Goal: Task Accomplishment & Management: Manage account settings

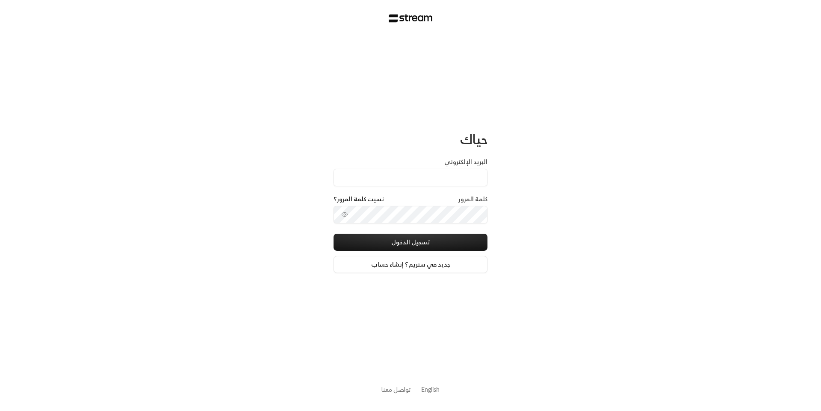
type input "[EMAIL_ADDRESS][DOMAIN_NAME]"
click at [446, 246] on button "تسجيل الدخول" at bounding box center [410, 242] width 154 height 17
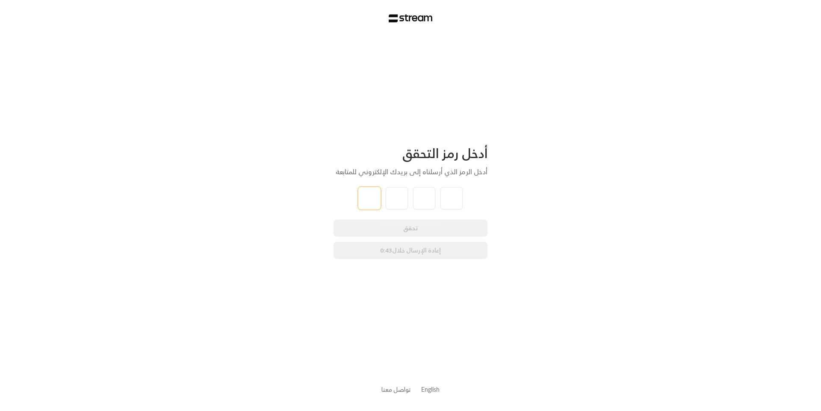
type input "7"
type input "9"
type input "8"
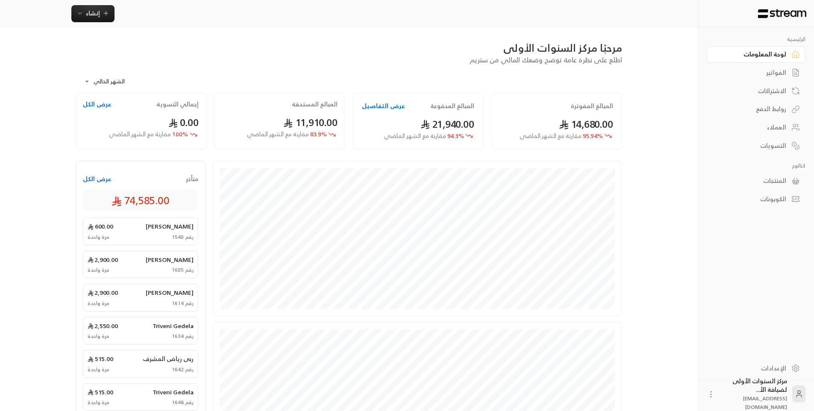
click at [766, 71] on div "الفواتير" at bounding box center [752, 72] width 69 height 9
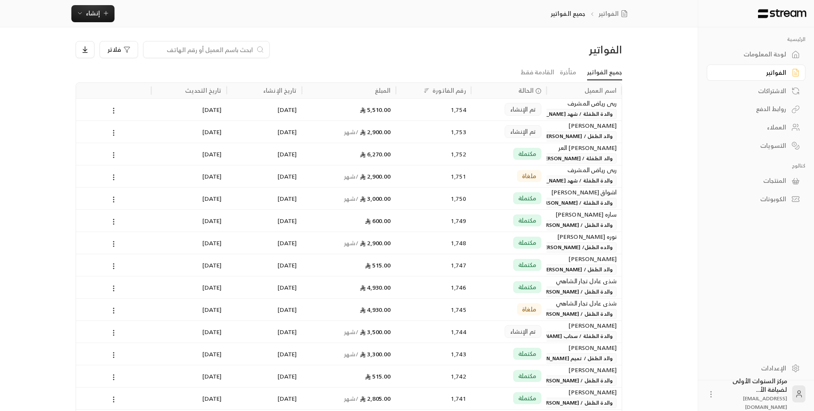
click at [195, 50] on input at bounding box center [201, 49] width 104 height 9
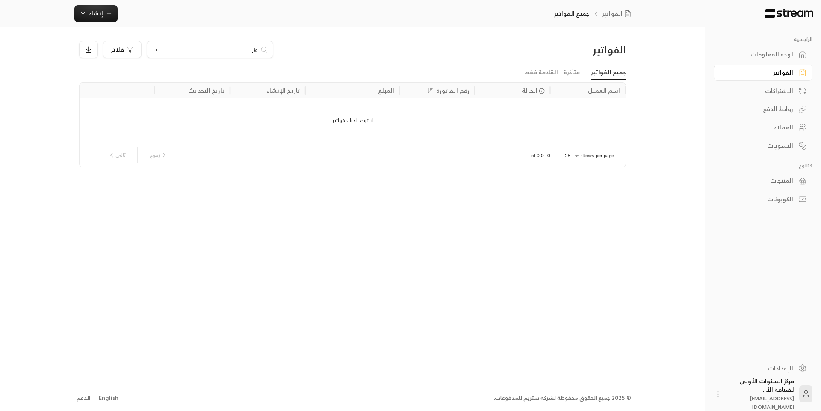
type input "k"
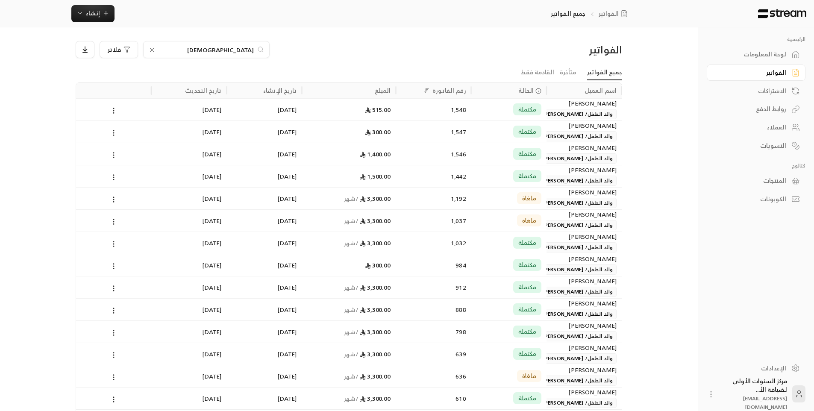
type input "[DEMOGRAPHIC_DATA]"
click at [412, 153] on div "1,546" at bounding box center [433, 154] width 65 height 22
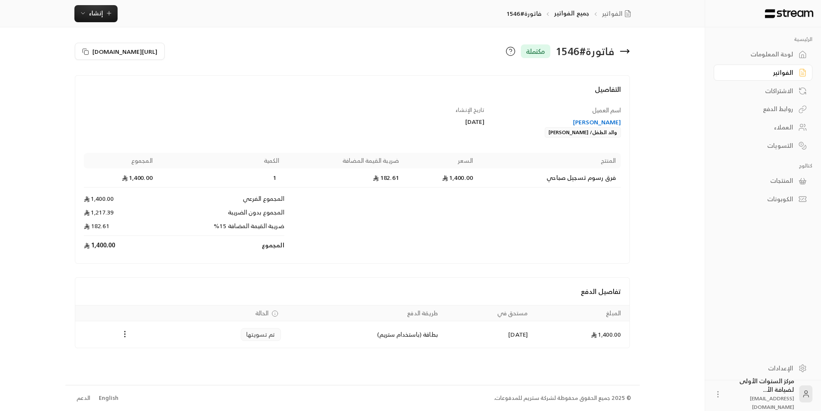
click at [625, 56] on icon at bounding box center [624, 51] width 10 height 10
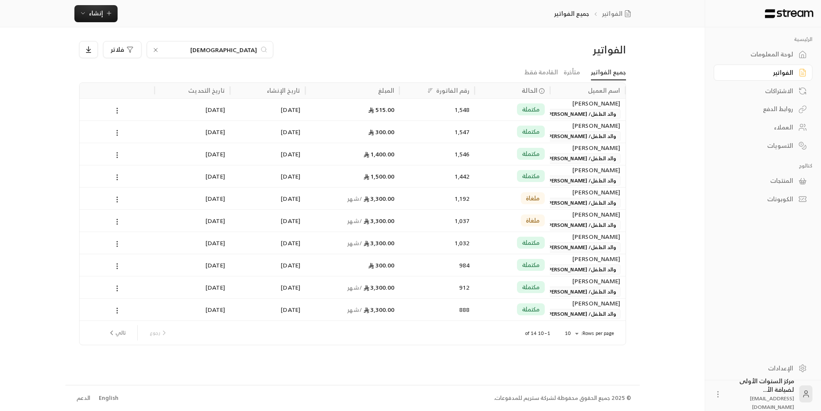
click at [522, 173] on span "مكتملة" at bounding box center [531, 176] width 18 height 9
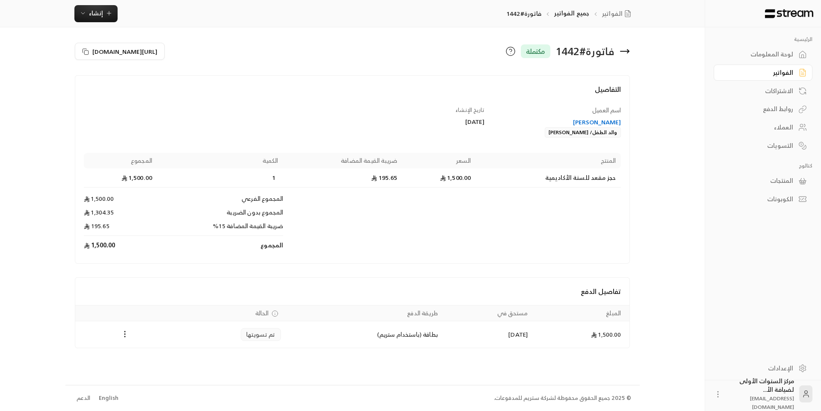
click at [628, 50] on icon at bounding box center [628, 51] width 2 height 3
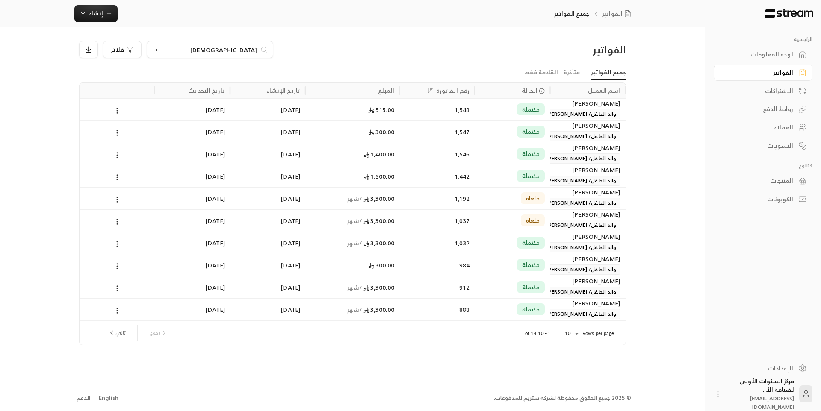
click at [523, 161] on div "مكتملة" at bounding box center [512, 154] width 65 height 22
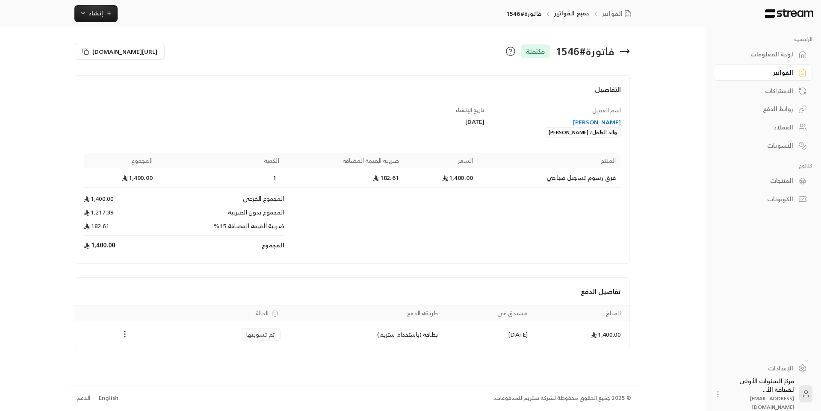
click at [626, 51] on icon at bounding box center [624, 51] width 9 height 0
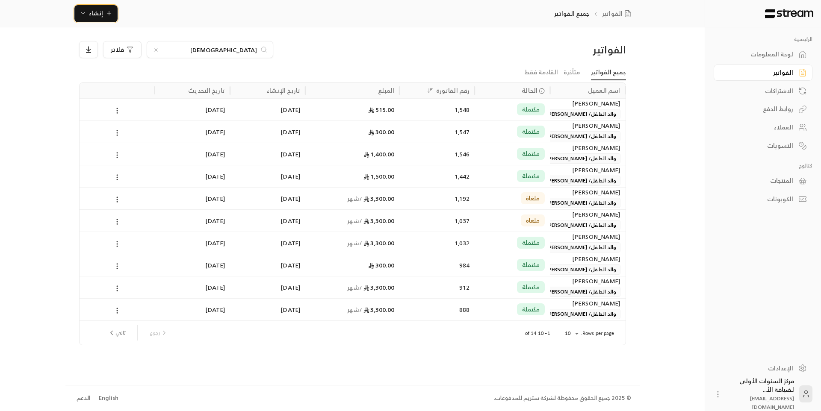
click at [103, 18] on span "إنشاء" at bounding box center [96, 13] width 33 height 11
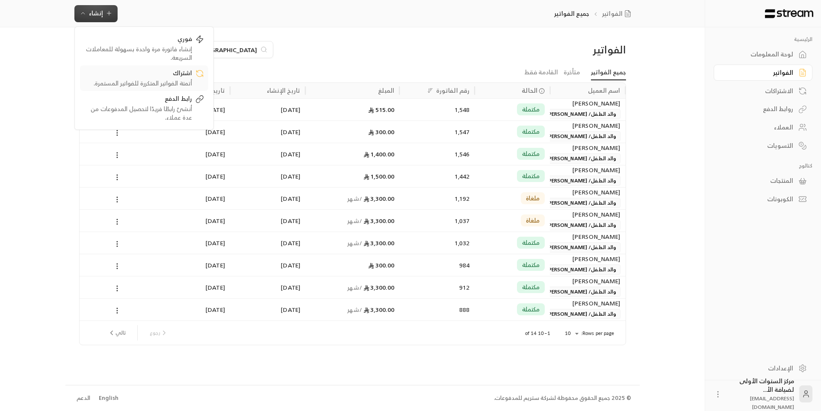
click at [157, 86] on div "أتمتة الفواتير المتكررة للفواتير المستمرة." at bounding box center [138, 83] width 108 height 9
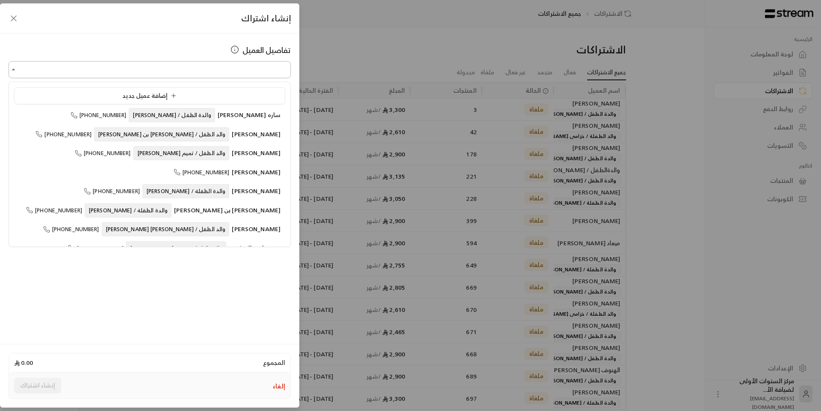
click at [238, 68] on input "اختر العميل" at bounding box center [150, 69] width 282 height 15
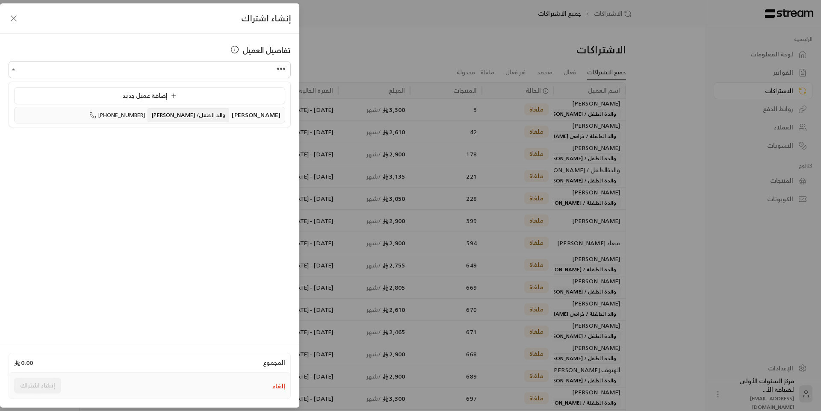
click at [211, 118] on span "والد الطفل/ [PERSON_NAME]" at bounding box center [188, 115] width 82 height 14
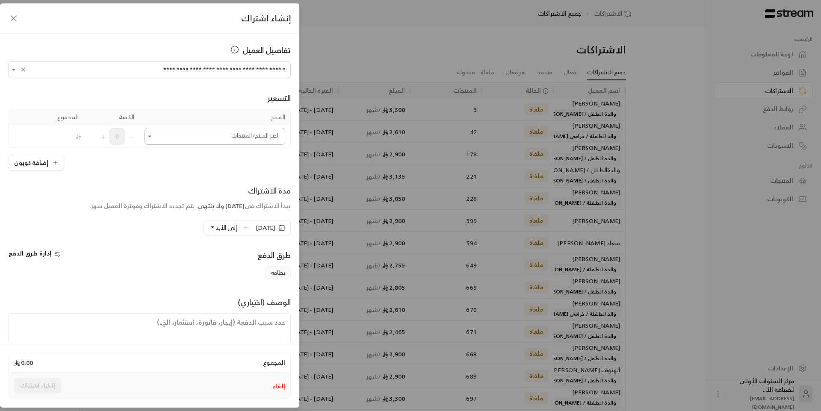
type input "**********"
click at [224, 141] on input "اختر العميل" at bounding box center [214, 136] width 141 height 15
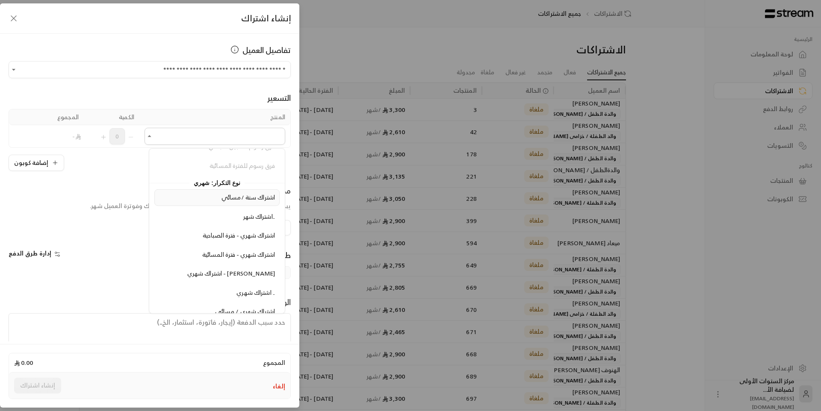
scroll to position [1026, 0]
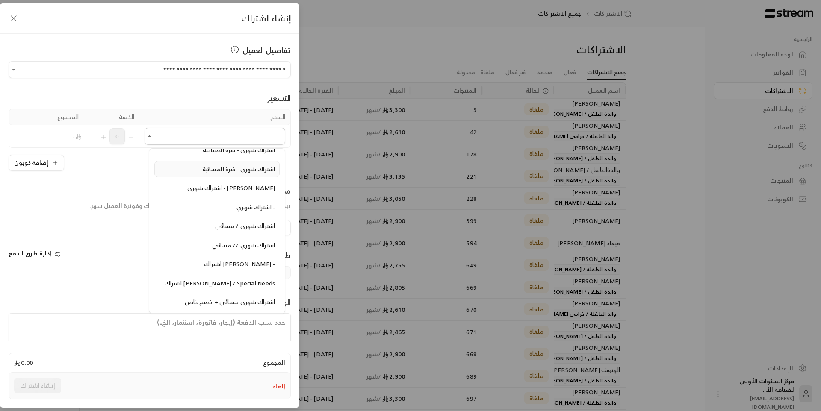
click at [258, 168] on span "اشتراك شهري - فترة المسائية" at bounding box center [238, 169] width 73 height 11
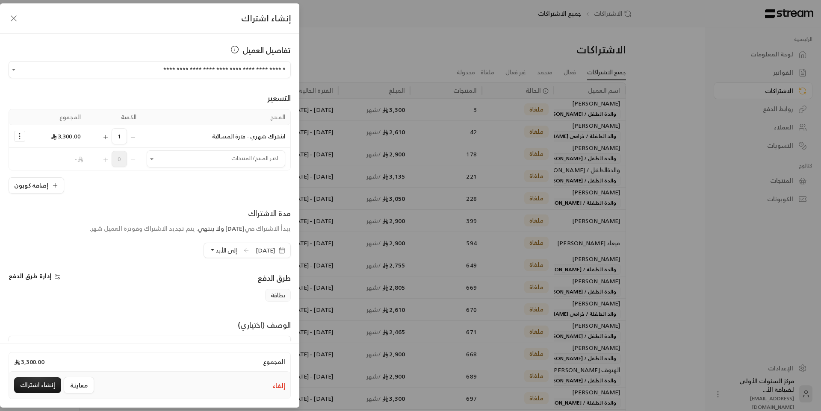
click at [256, 246] on span "[DATE]" at bounding box center [265, 250] width 19 height 9
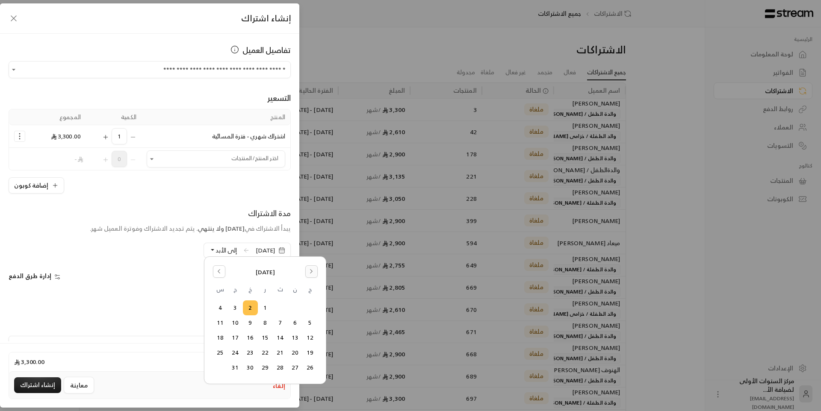
click at [310, 275] on button "Go to the Next Month" at bounding box center [311, 271] width 12 height 12
click at [220, 272] on icon "Go to the Previous Month" at bounding box center [219, 271] width 6 height 6
click at [296, 366] on button "29" at bounding box center [295, 368] width 14 height 14
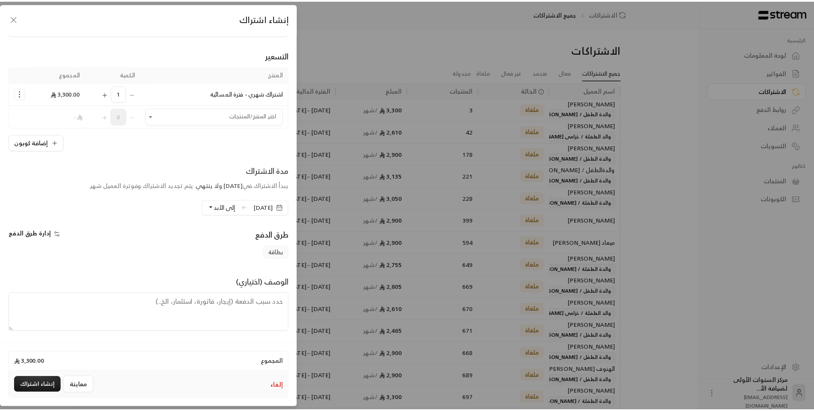
scroll to position [43, 0]
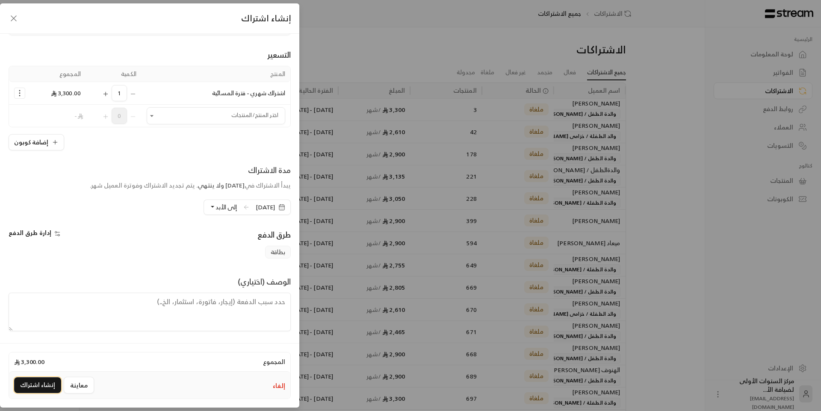
click at [41, 381] on button "إنشاء اشتراك" at bounding box center [37, 385] width 47 height 16
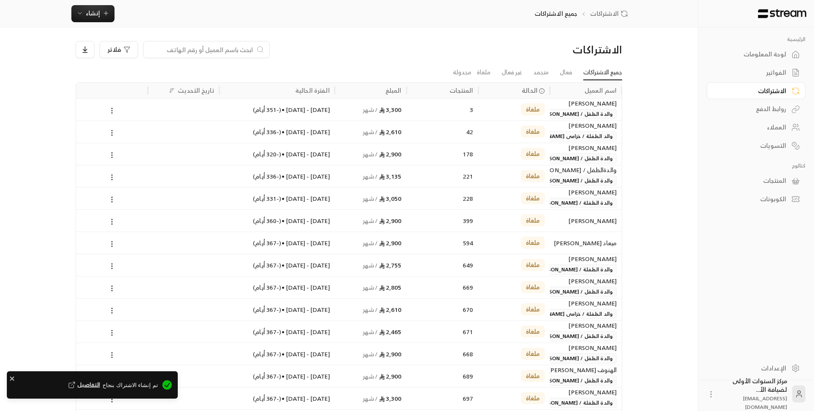
click at [251, 50] on input at bounding box center [201, 49] width 104 height 9
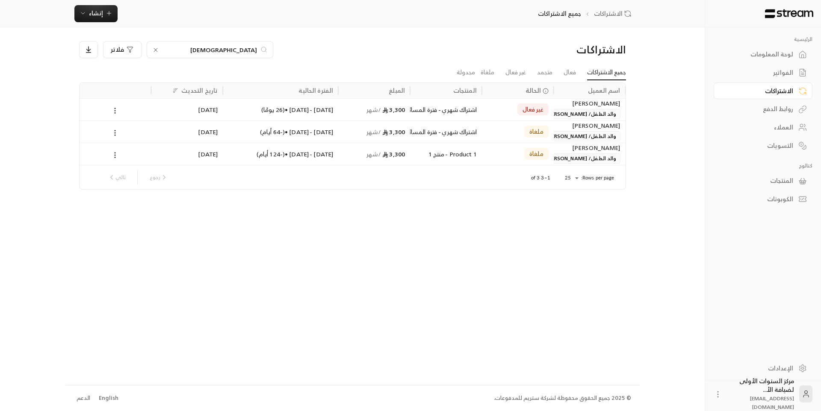
type input "[DEMOGRAPHIC_DATA]"
click at [568, 132] on span "والد الطفل/ [PERSON_NAME]" at bounding box center [580, 136] width 77 height 10
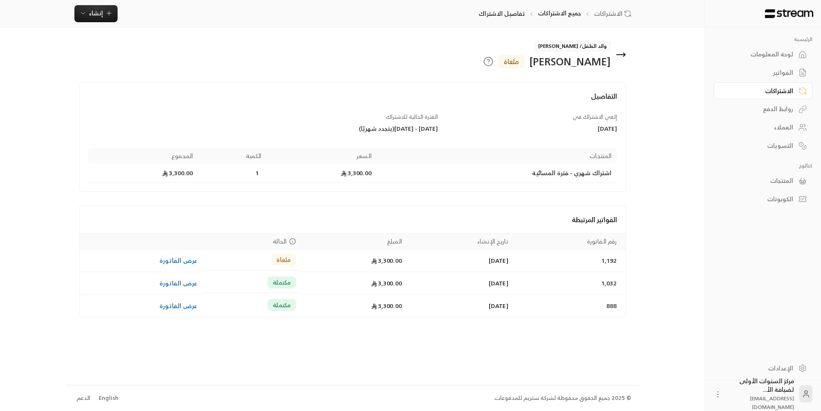
click at [621, 52] on icon at bounding box center [620, 55] width 10 height 10
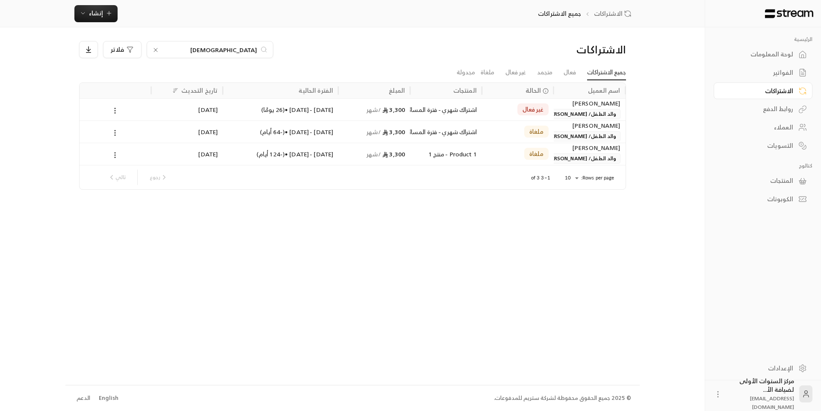
click at [565, 108] on div "[PERSON_NAME] الطفل/ [PERSON_NAME]" at bounding box center [590, 109] width 62 height 21
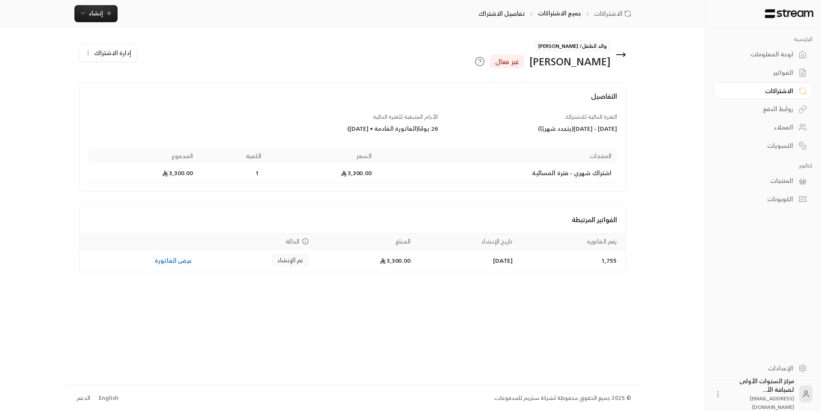
click at [622, 55] on icon at bounding box center [620, 55] width 9 height 0
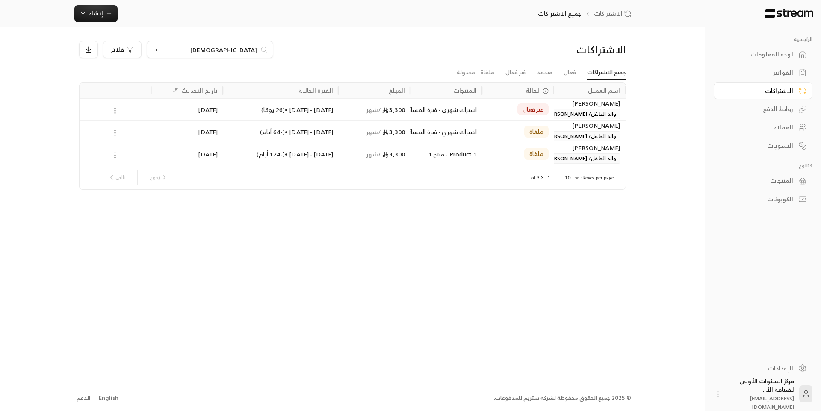
click at [749, 70] on div "الفواتير" at bounding box center [758, 72] width 69 height 9
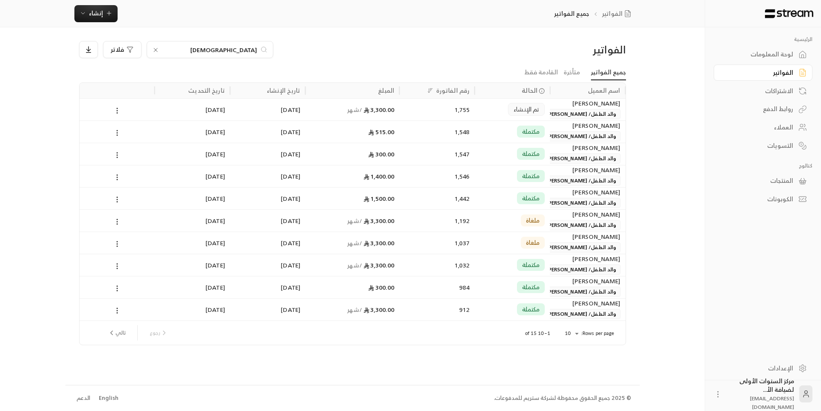
click at [557, 239] on div "[PERSON_NAME]" at bounding box center [587, 236] width 65 height 9
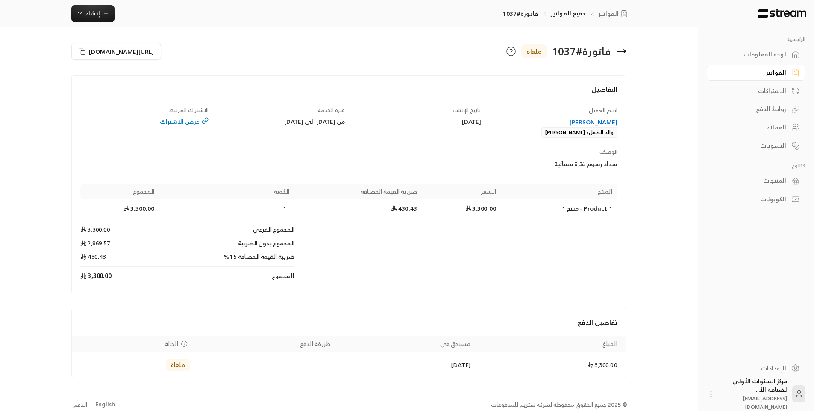
click at [621, 49] on icon at bounding box center [621, 51] width 10 height 10
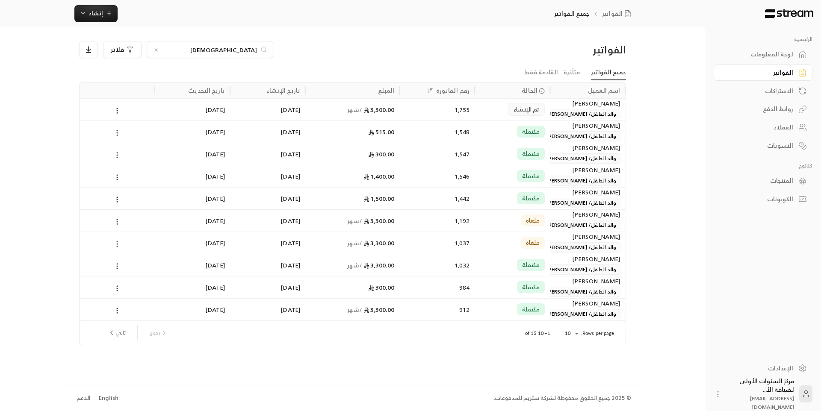
click at [756, 57] on div "لوحة المعلومات" at bounding box center [758, 54] width 69 height 9
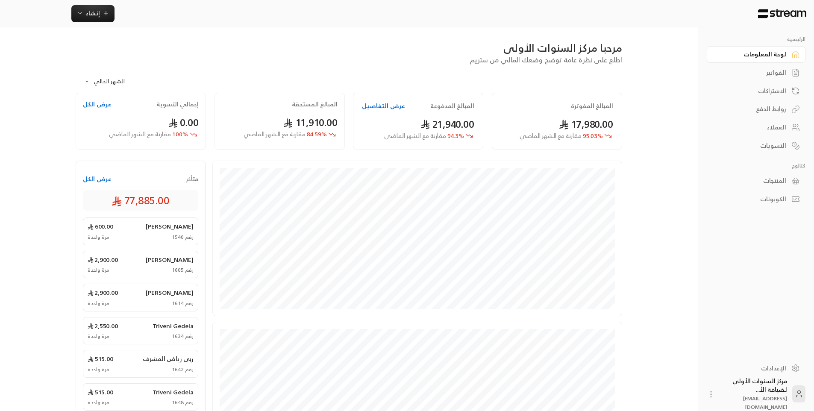
drag, startPoint x: 774, startPoint y: 69, endPoint x: 708, endPoint y: 74, distance: 66.0
click at [774, 69] on div "الفواتير" at bounding box center [752, 72] width 69 height 9
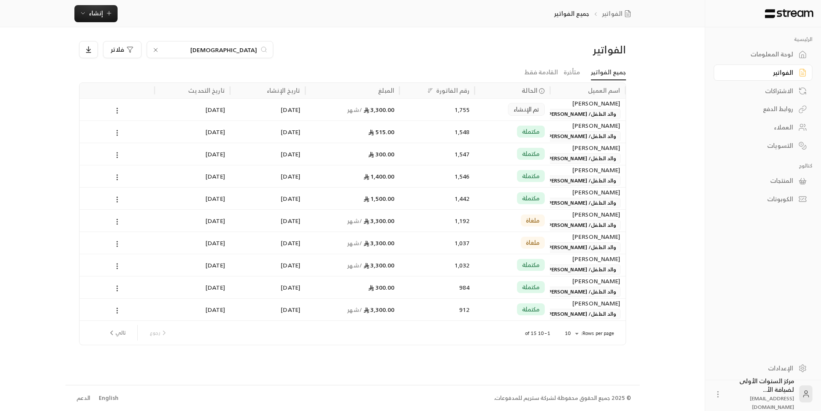
click at [408, 111] on div "1,755" at bounding box center [436, 110] width 65 height 22
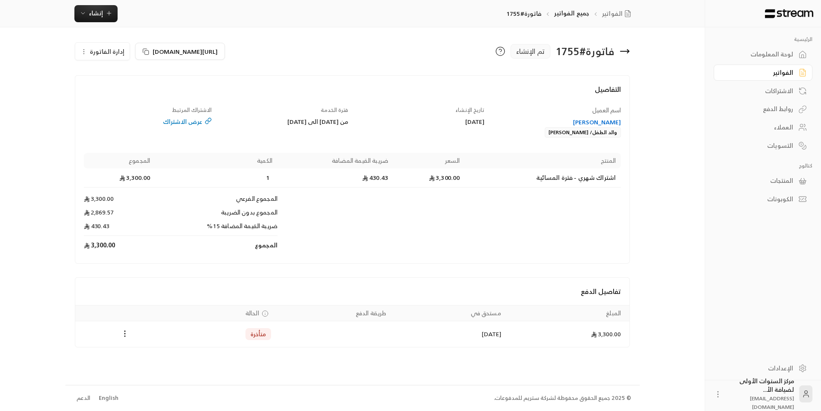
click at [765, 63] on div "الفواتير" at bounding box center [762, 72] width 99 height 18
click at [760, 56] on div "لوحة المعلومات" at bounding box center [758, 54] width 69 height 9
